Goal: Task Accomplishment & Management: Manage account settings

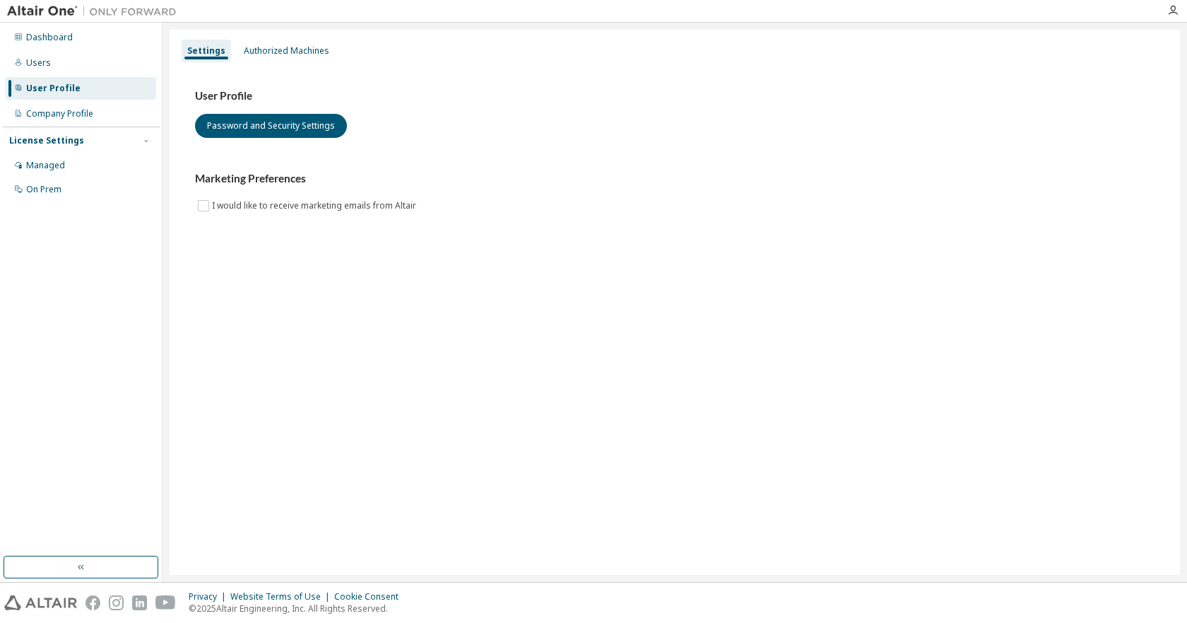
click at [278, 35] on div "Settings Authorized Machines User Profile Password and Security Settings Market…" at bounding box center [675, 302] width 1011 height 545
click at [281, 47] on div "Authorized Machines" at bounding box center [287, 50] width 86 height 11
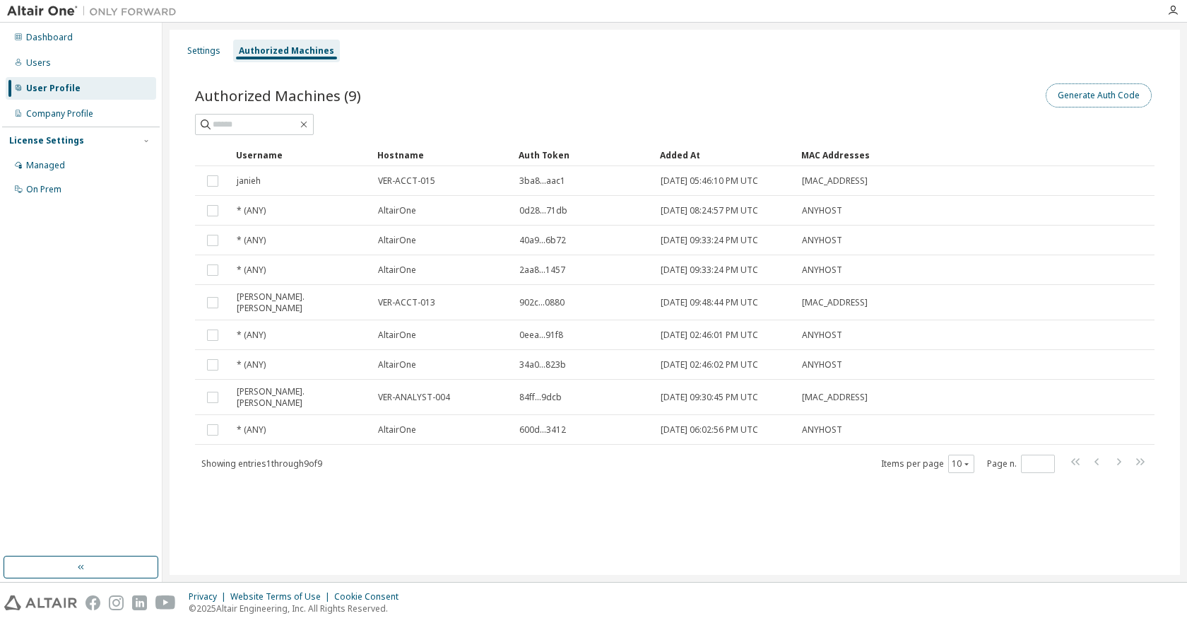
click at [1064, 98] on button "Generate Auth Code" at bounding box center [1099, 95] width 106 height 24
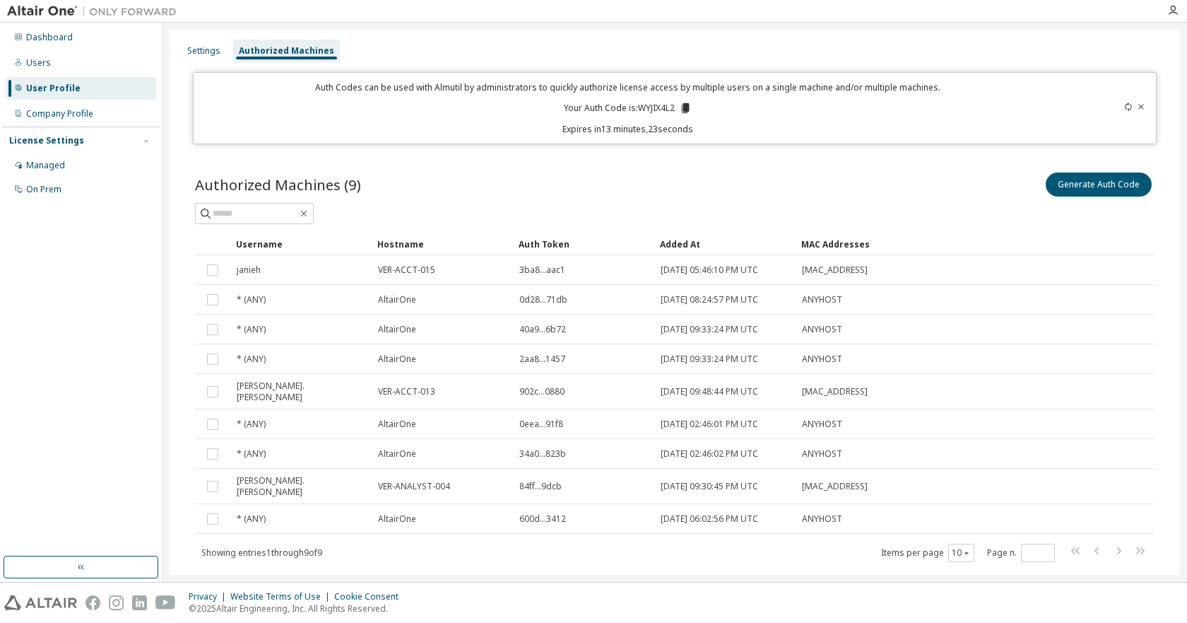
click at [65, 90] on div "User Profile" at bounding box center [53, 88] width 54 height 11
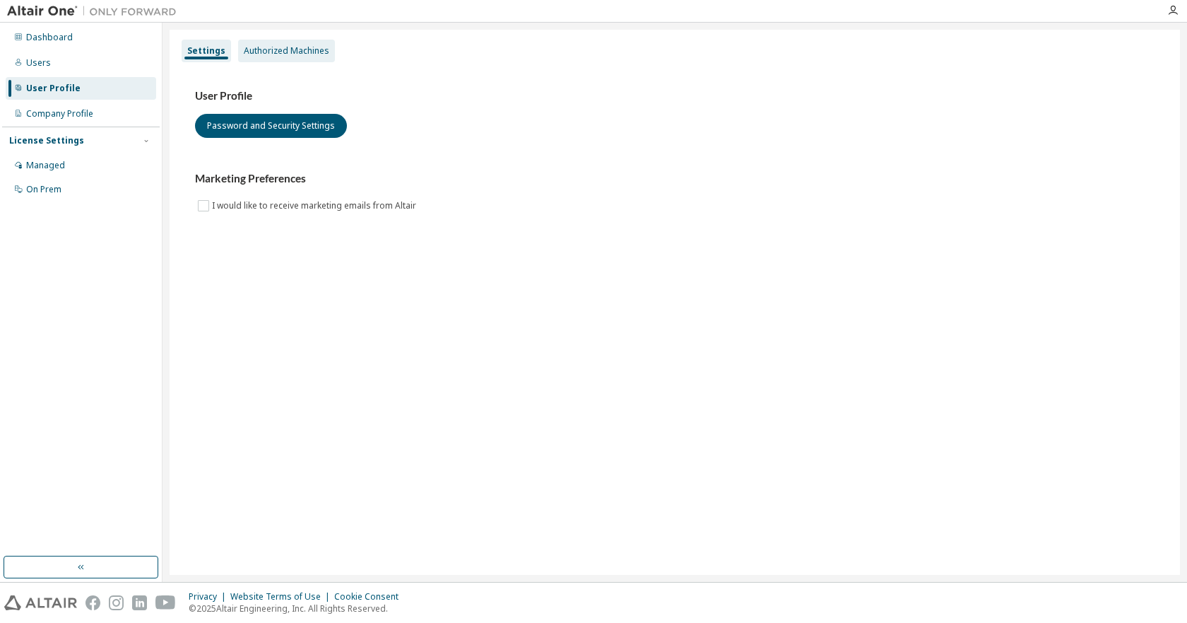
click at [264, 45] on div "Authorized Machines" at bounding box center [287, 50] width 86 height 11
